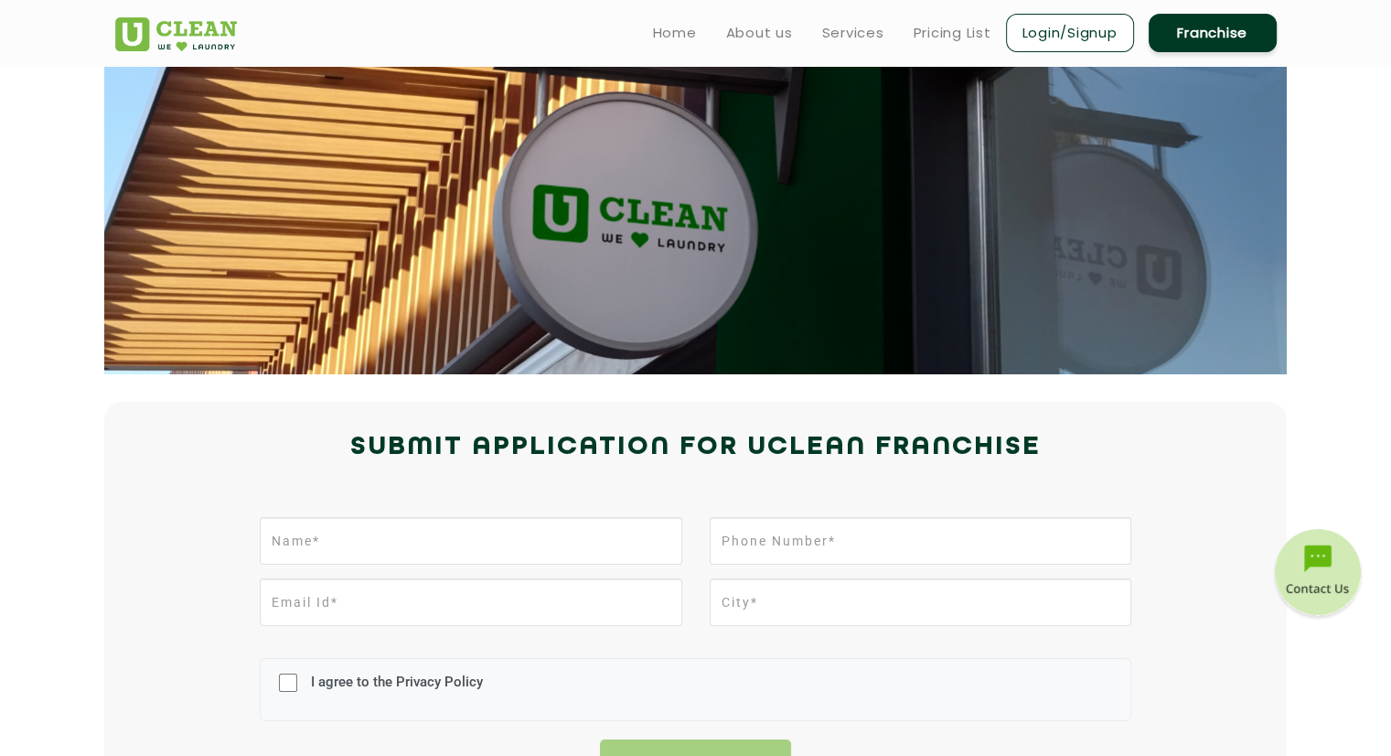
scroll to position [80, 0]
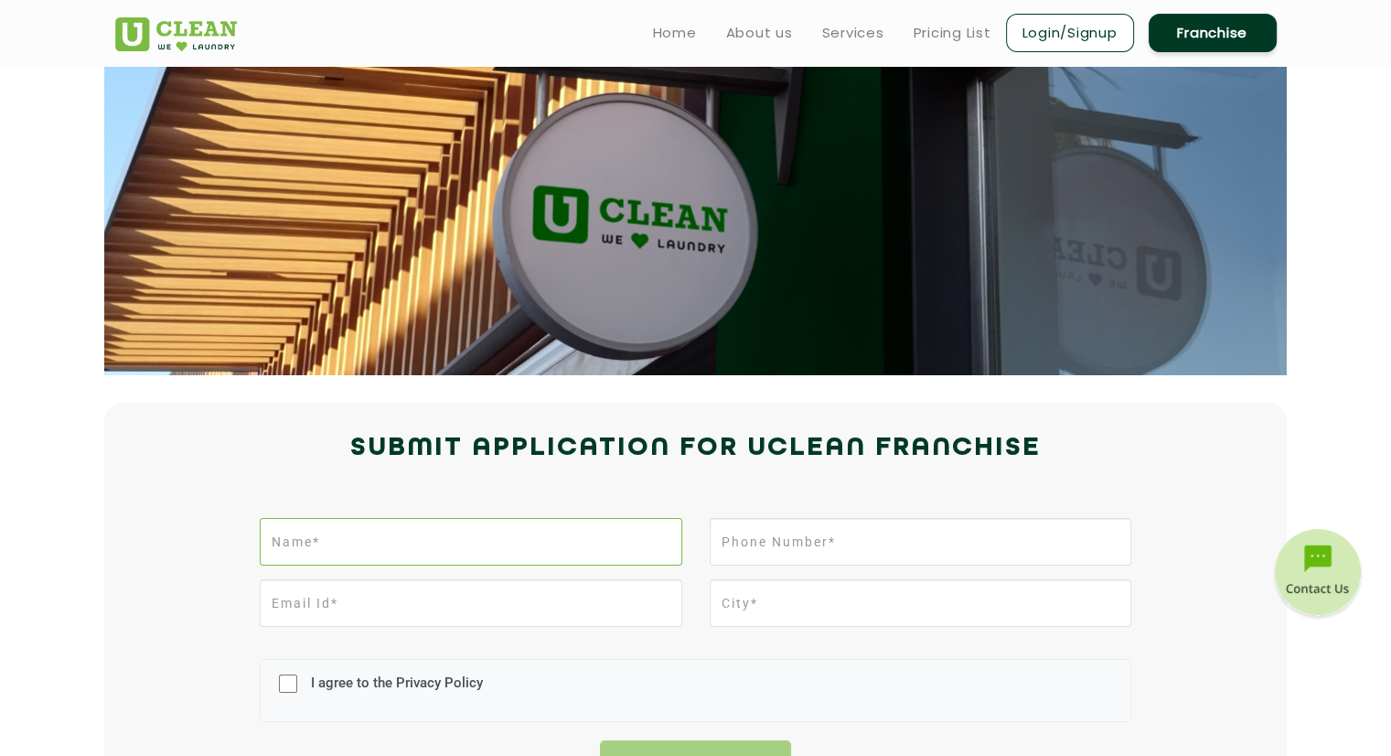
click at [289, 550] on input "text" at bounding box center [471, 542] width 422 height 48
type input "[PERSON_NAME]"
click at [774, 555] on input "tel" at bounding box center [921, 542] width 422 height 48
type input "9988391300"
click at [387, 610] on input "email" at bounding box center [471, 603] width 422 height 48
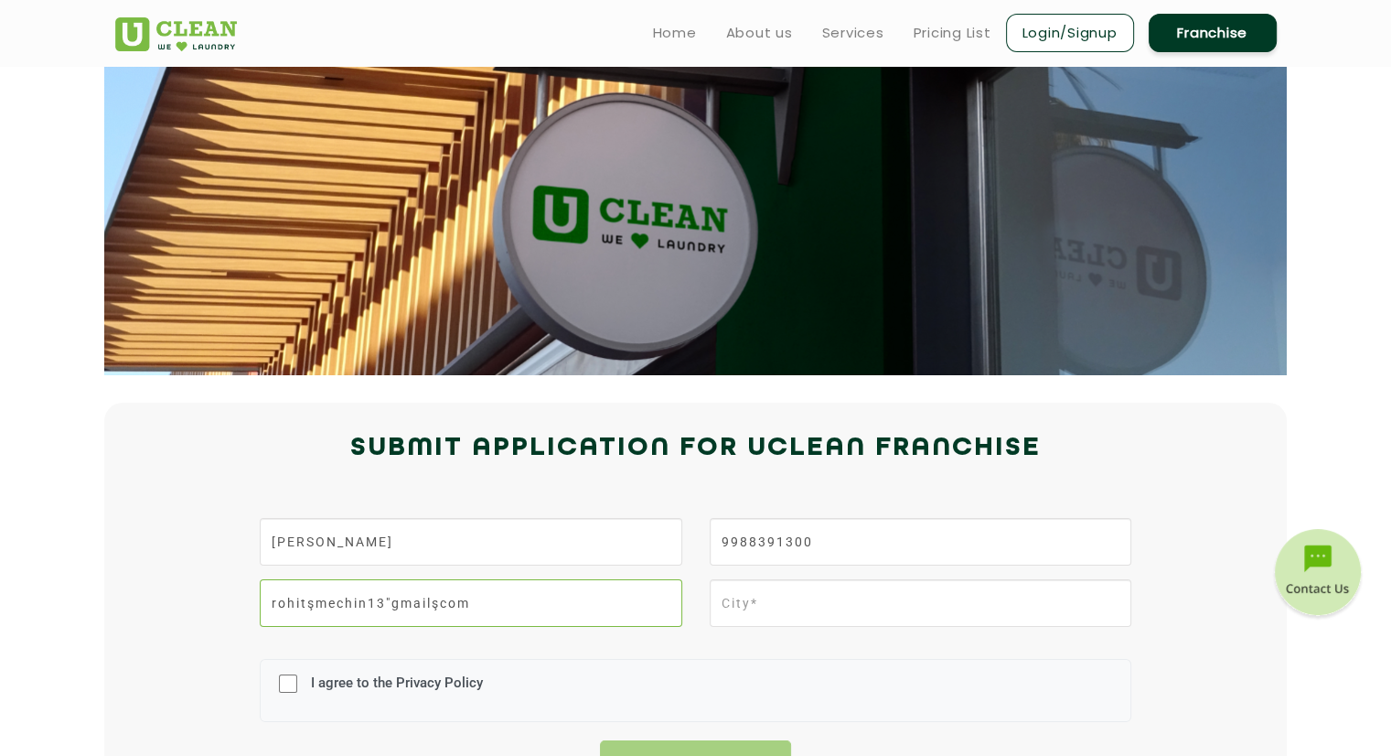
click at [310, 605] on input "rohitşmechin13"gmailşcom" at bounding box center [471, 603] width 422 height 48
click at [392, 601] on input "rohit.mechin13"gmailşcom" at bounding box center [471, 603] width 422 height 48
click at [388, 601] on input "rohit.mechin13"gmailşcom" at bounding box center [471, 603] width 422 height 48
click at [446, 605] on input "rohit.mechin13@xn--gmailcom-rwb" at bounding box center [471, 603] width 422 height 48
type input "[EMAIL_ADDRESS][DOMAIN_NAME]"
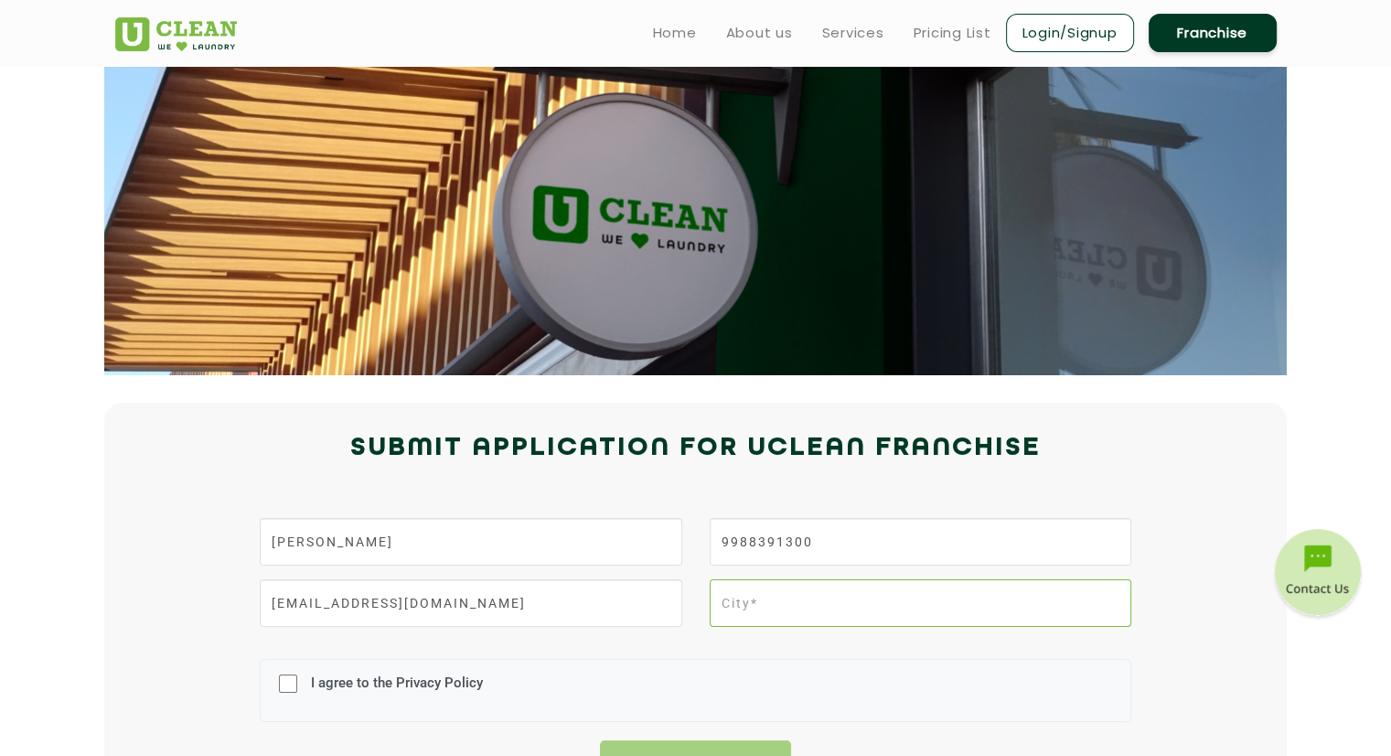
click at [752, 603] on input "text" at bounding box center [921, 603] width 422 height 48
type input "x"
click at [736, 605] on input "[GEOGRAPHIC_DATA]" at bounding box center [921, 603] width 422 height 48
click at [783, 605] on input "zirakapur" at bounding box center [921, 603] width 422 height 48
click at [764, 601] on input "zirakapur" at bounding box center [921, 603] width 422 height 48
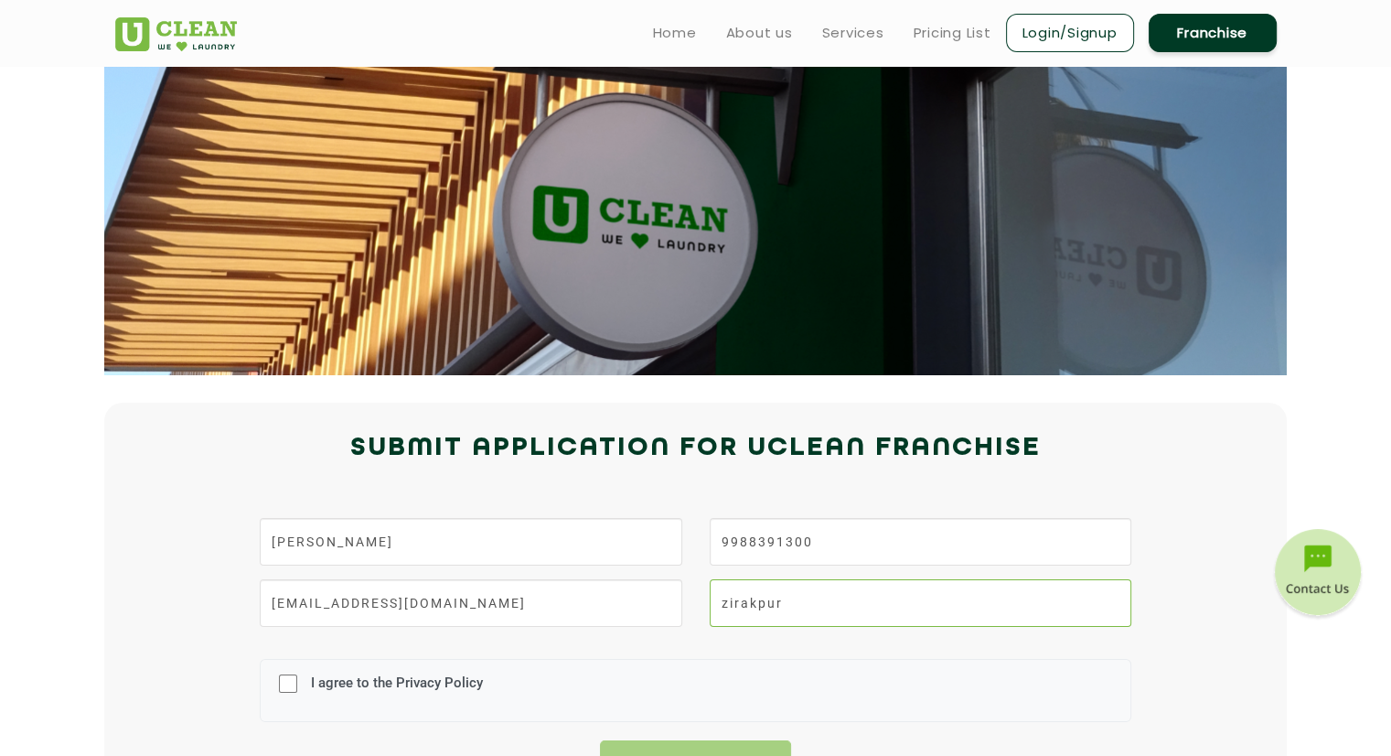
click at [812, 612] on input "zirakpur" at bounding box center [921, 603] width 422 height 48
type input "zirakpur"
click at [285, 684] on input "I agree to the Privacy Policy" at bounding box center [288, 684] width 18 height 48
checkbox input "true"
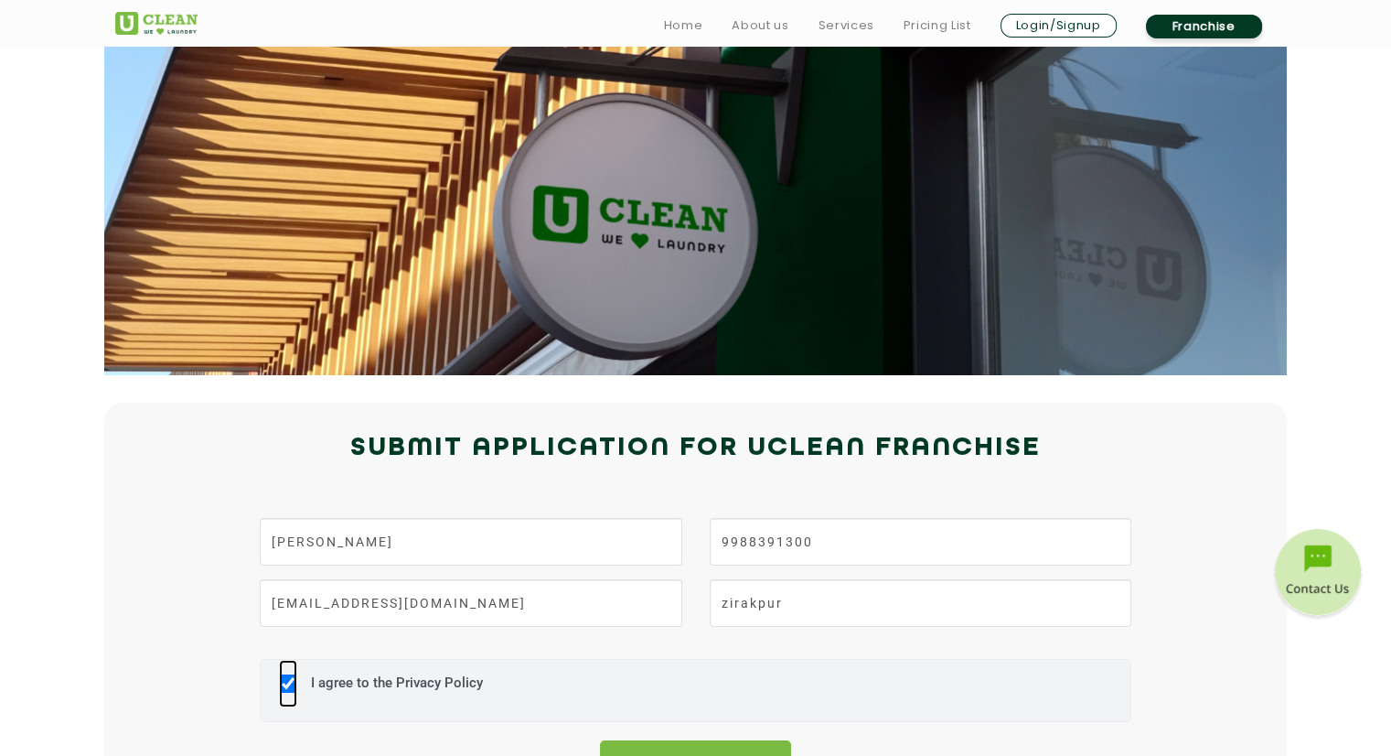
scroll to position [542, 0]
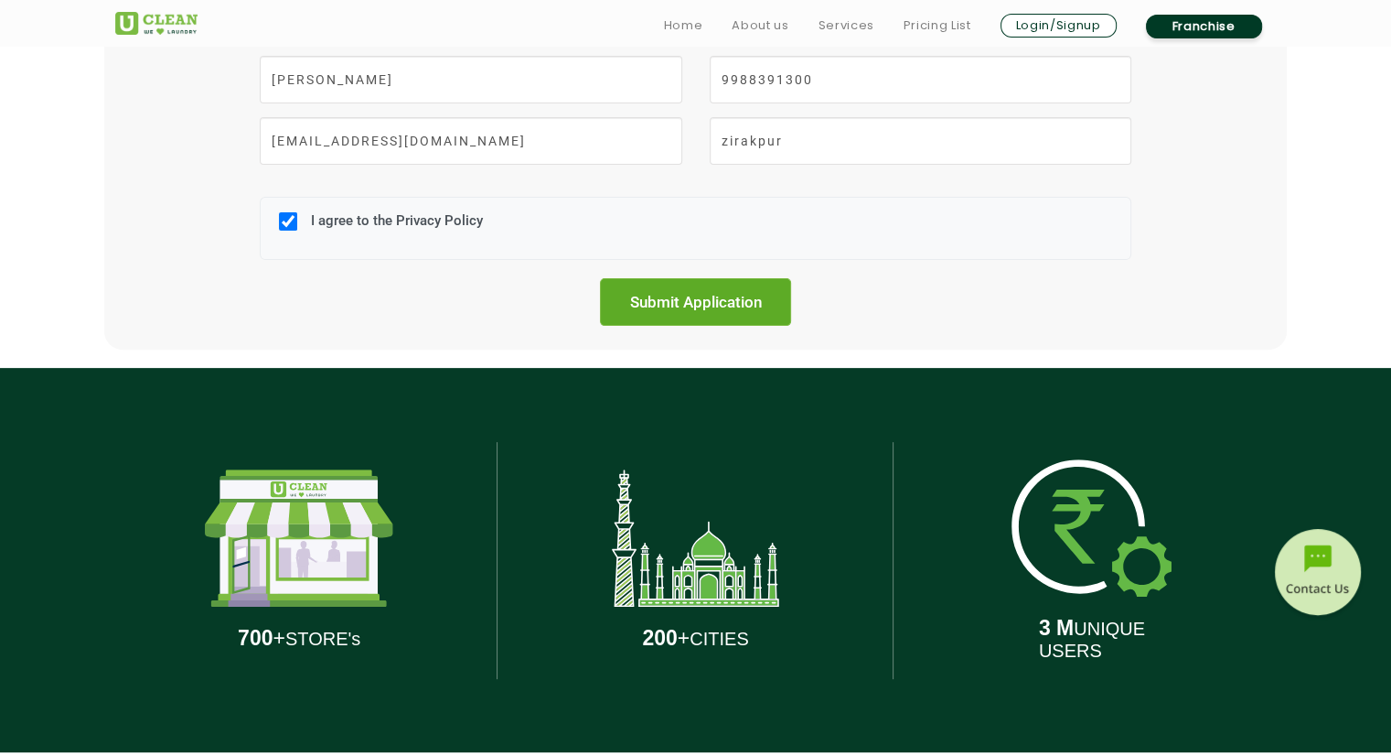
click at [692, 313] on input "Submit Application" at bounding box center [696, 302] width 192 height 48
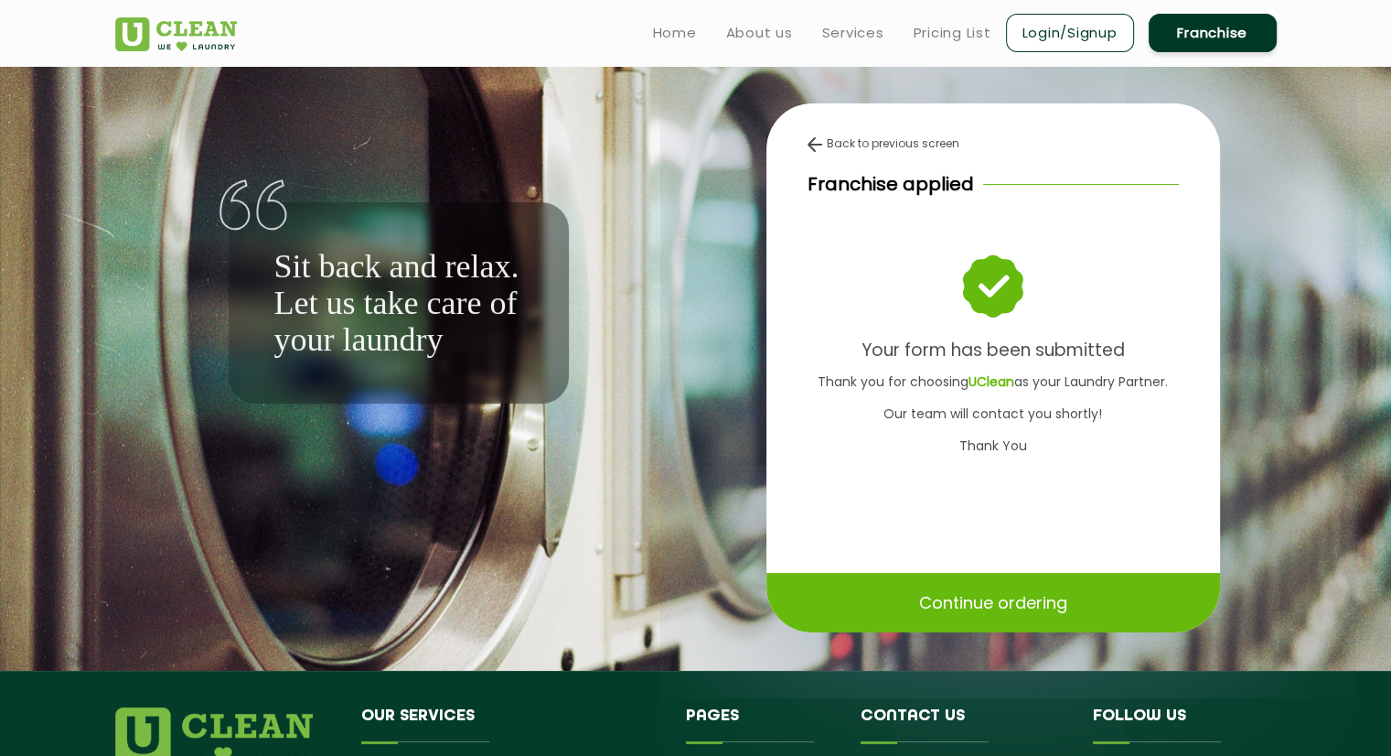
click at [974, 599] on p "Continue ordering" at bounding box center [993, 602] width 148 height 32
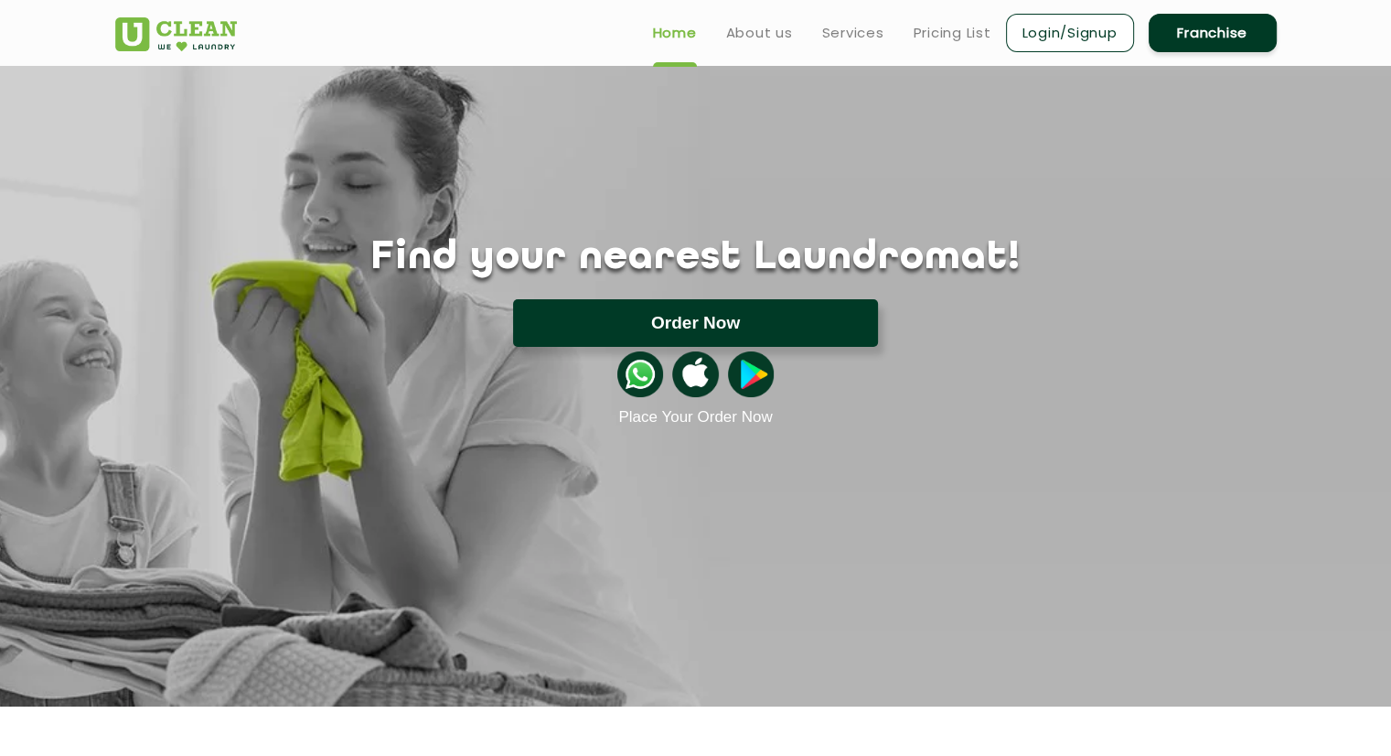
click at [730, 318] on button "Order Now" at bounding box center [695, 323] width 365 height 48
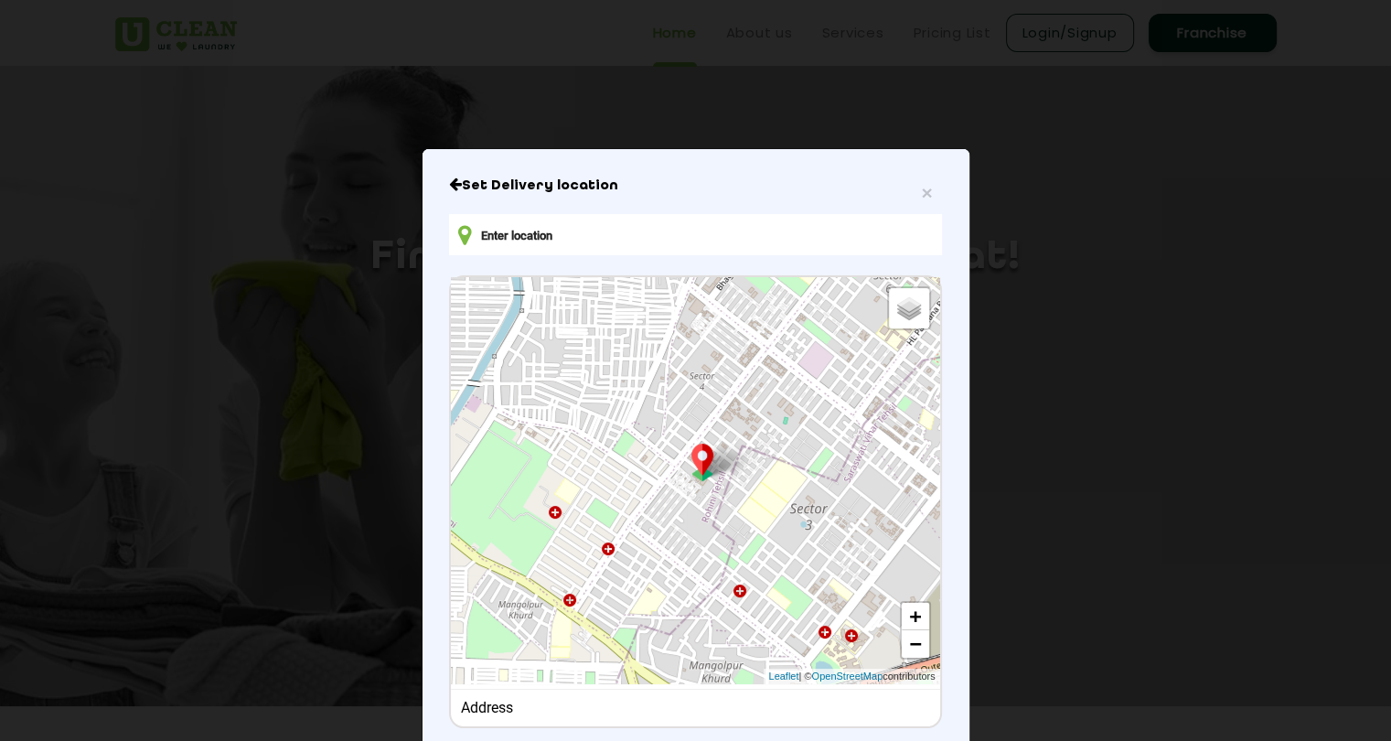
click at [928, 199] on div "Set Delivery location Default Satellite + − Leaflet | © OpenStreetMap contribut…" at bounding box center [695, 486] width 492 height 618
click at [921, 196] on span "×" at bounding box center [926, 192] width 11 height 21
